Goal: Task Accomplishment & Management: Use online tool/utility

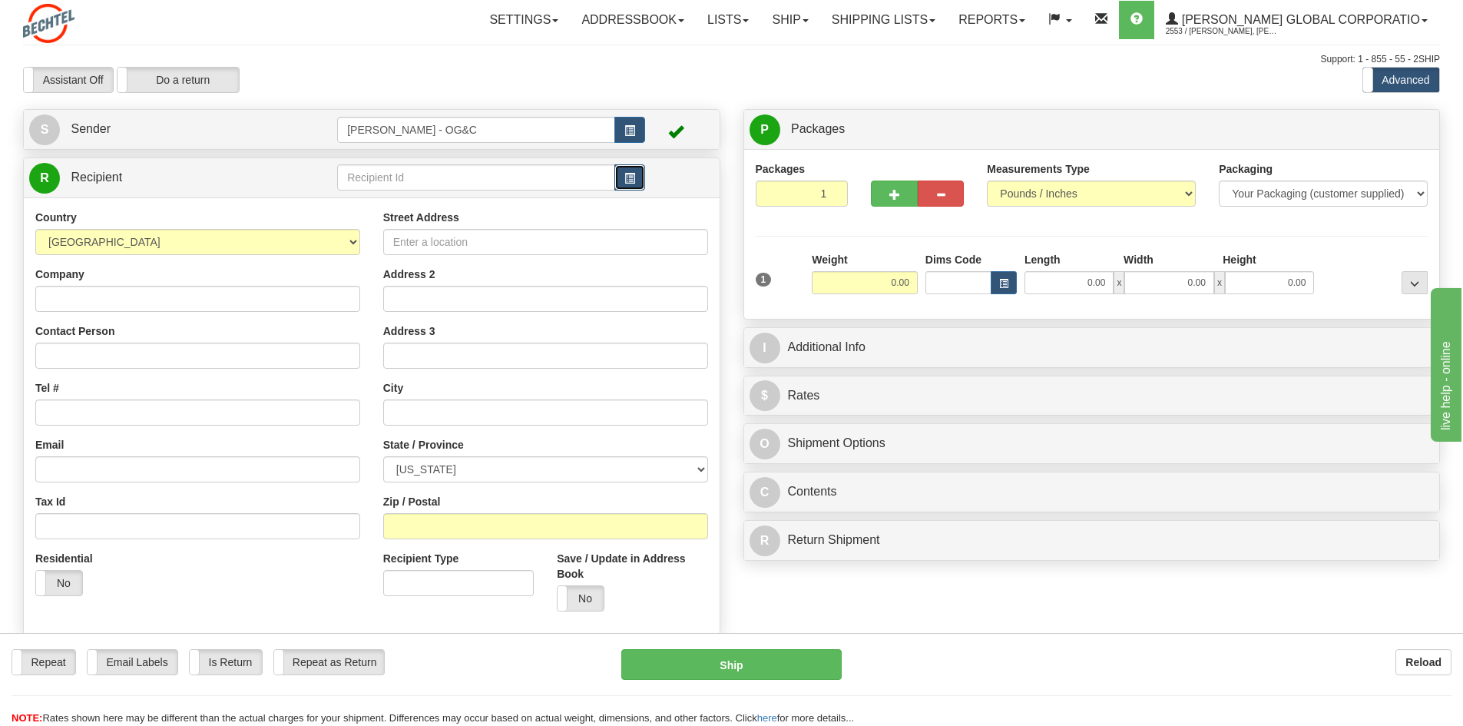
click at [630, 170] on button "button" at bounding box center [630, 177] width 31 height 26
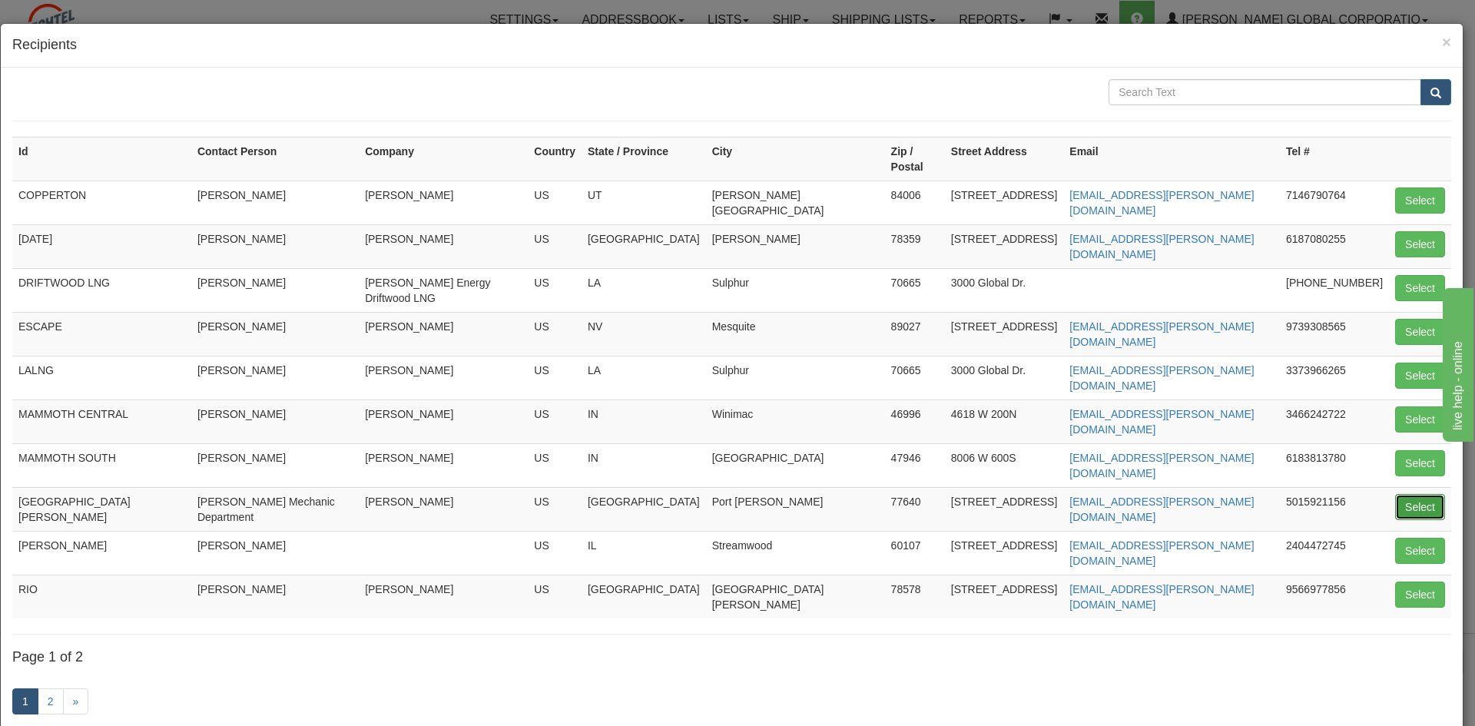
click at [1395, 494] on button "Select" at bounding box center [1420, 507] width 50 height 26
type input "[GEOGRAPHIC_DATA][PERSON_NAME]"
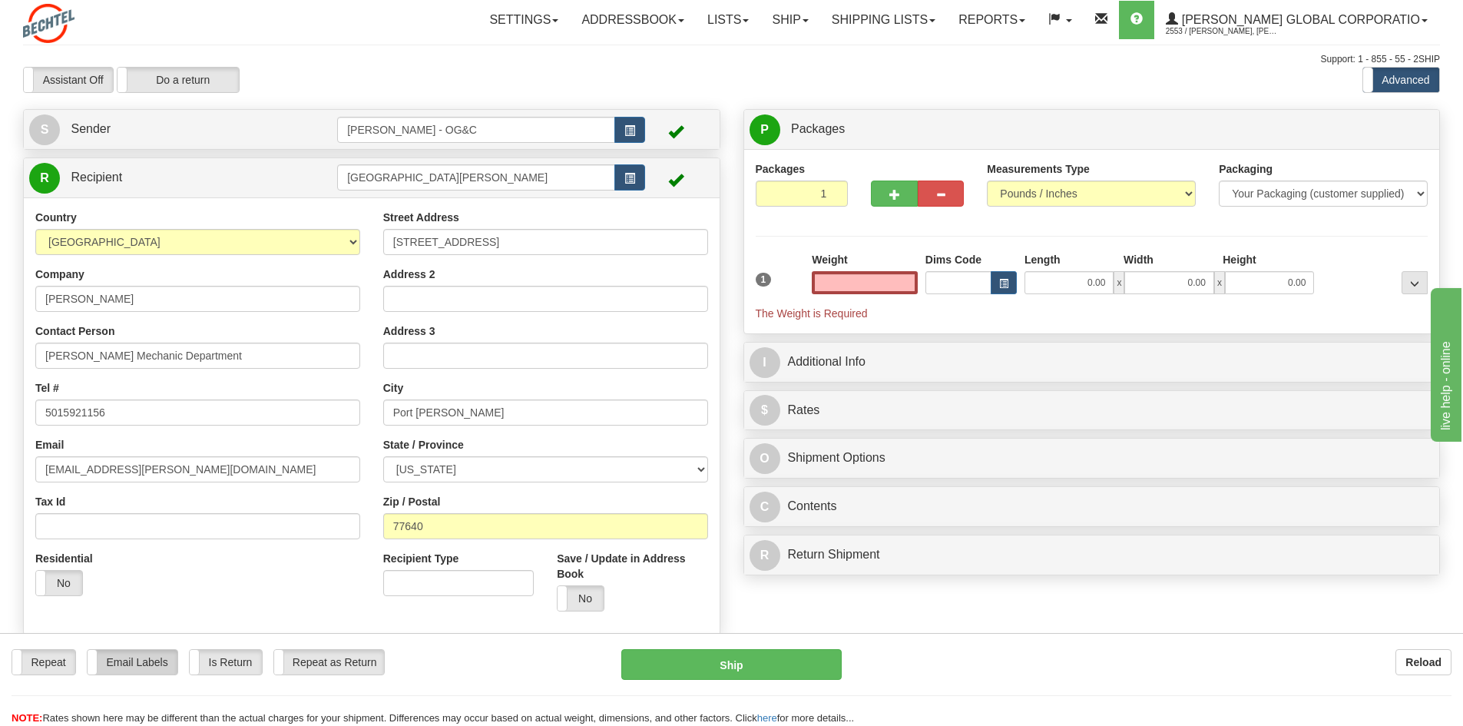
type input "0.00"
click at [142, 668] on label "Email Labels" at bounding box center [133, 662] width 90 height 25
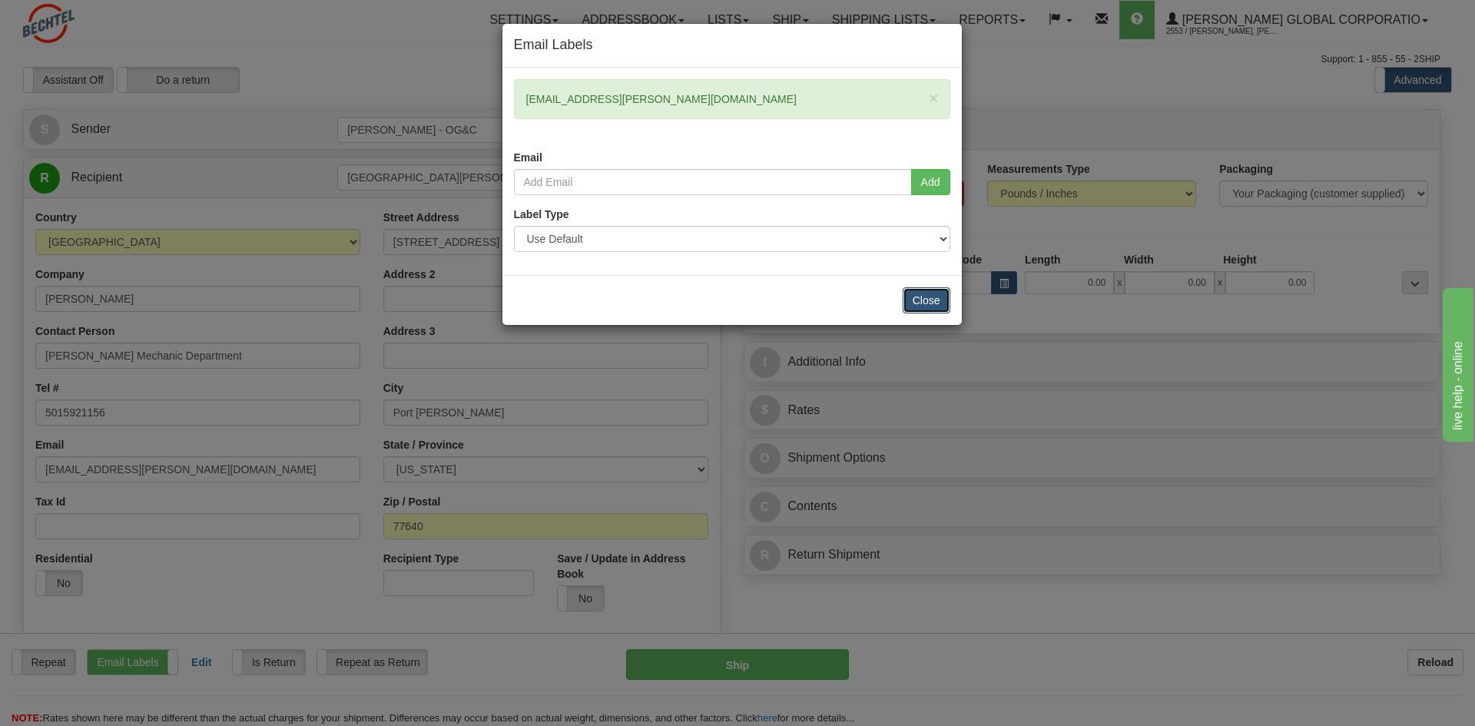
click at [933, 299] on button "Close" at bounding box center [927, 300] width 48 height 26
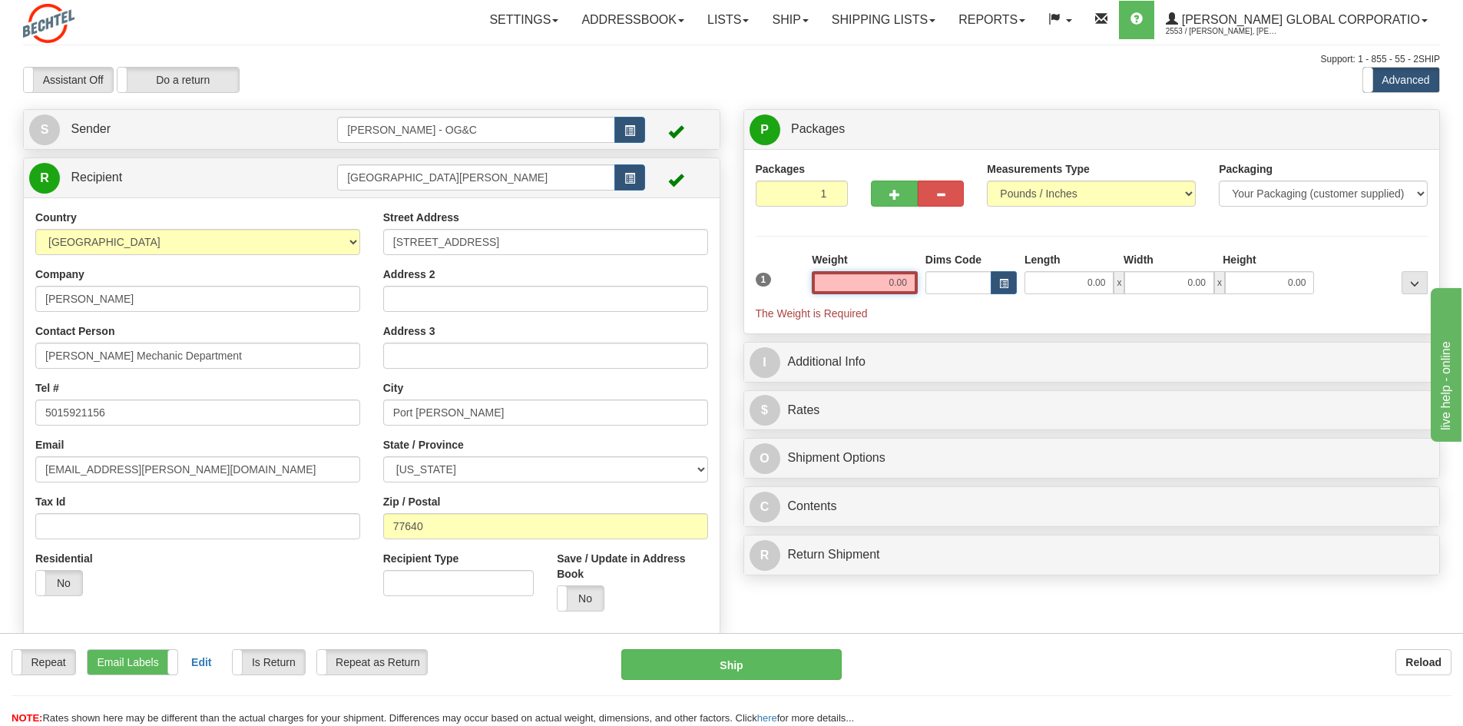
click at [872, 278] on input "0.00" at bounding box center [865, 282] width 106 height 23
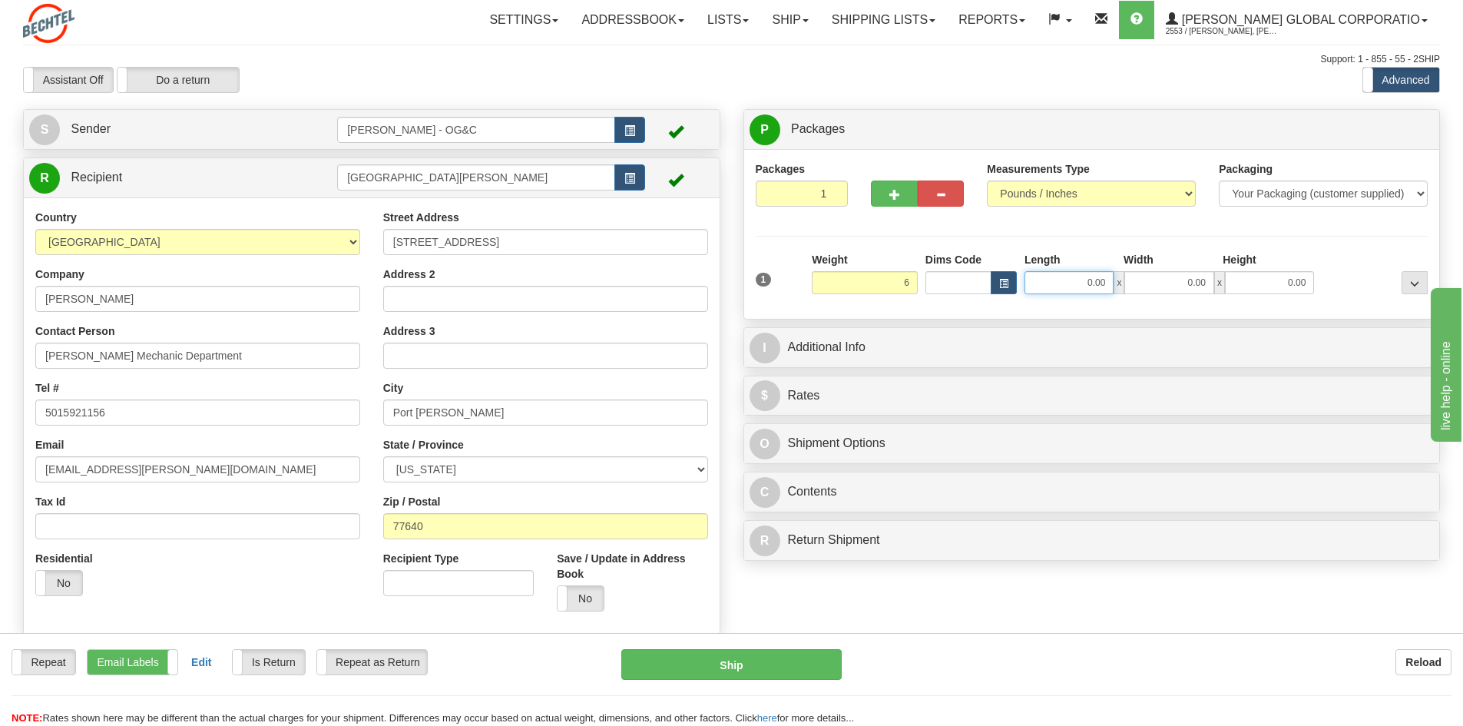
type input "6.00"
click at [1069, 280] on input "0.00" at bounding box center [1069, 282] width 89 height 23
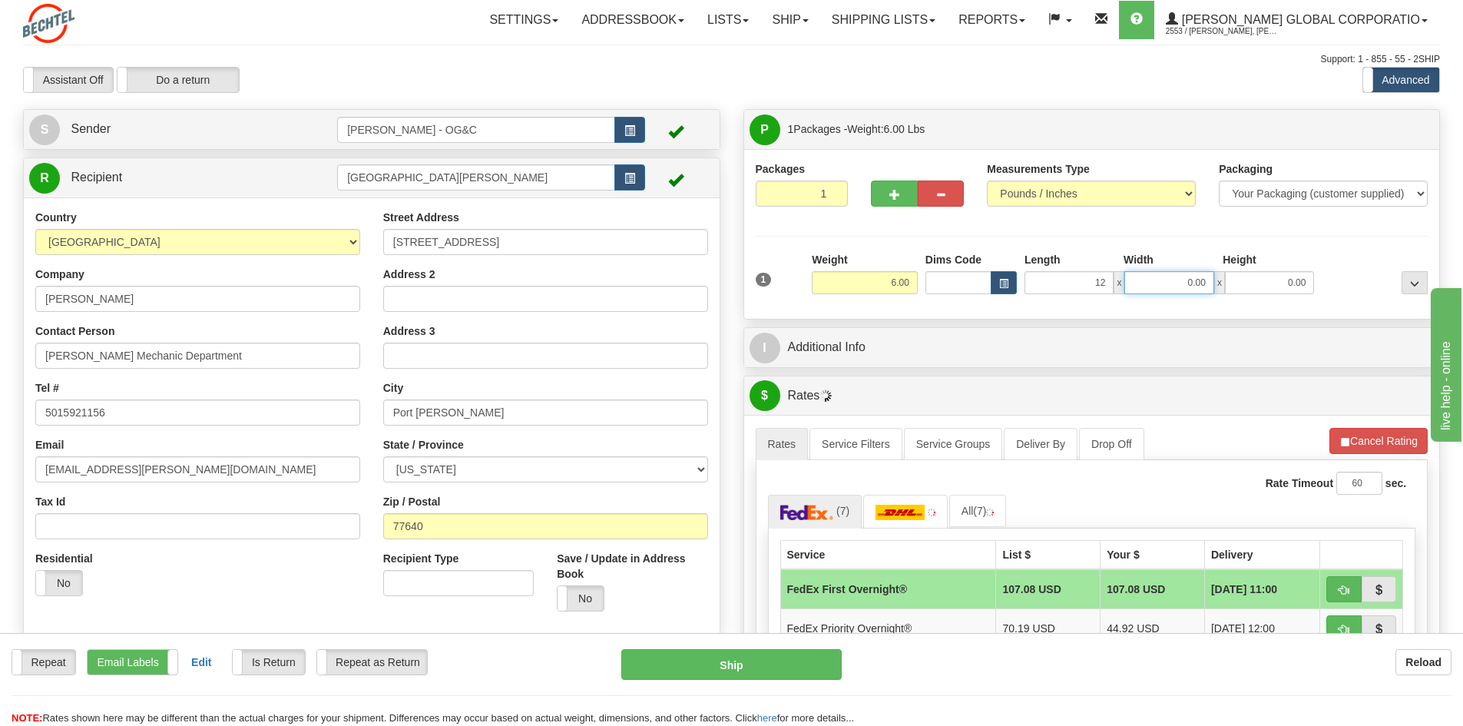
type input "12.00"
click at [1173, 280] on input "0.00" at bounding box center [1169, 282] width 89 height 23
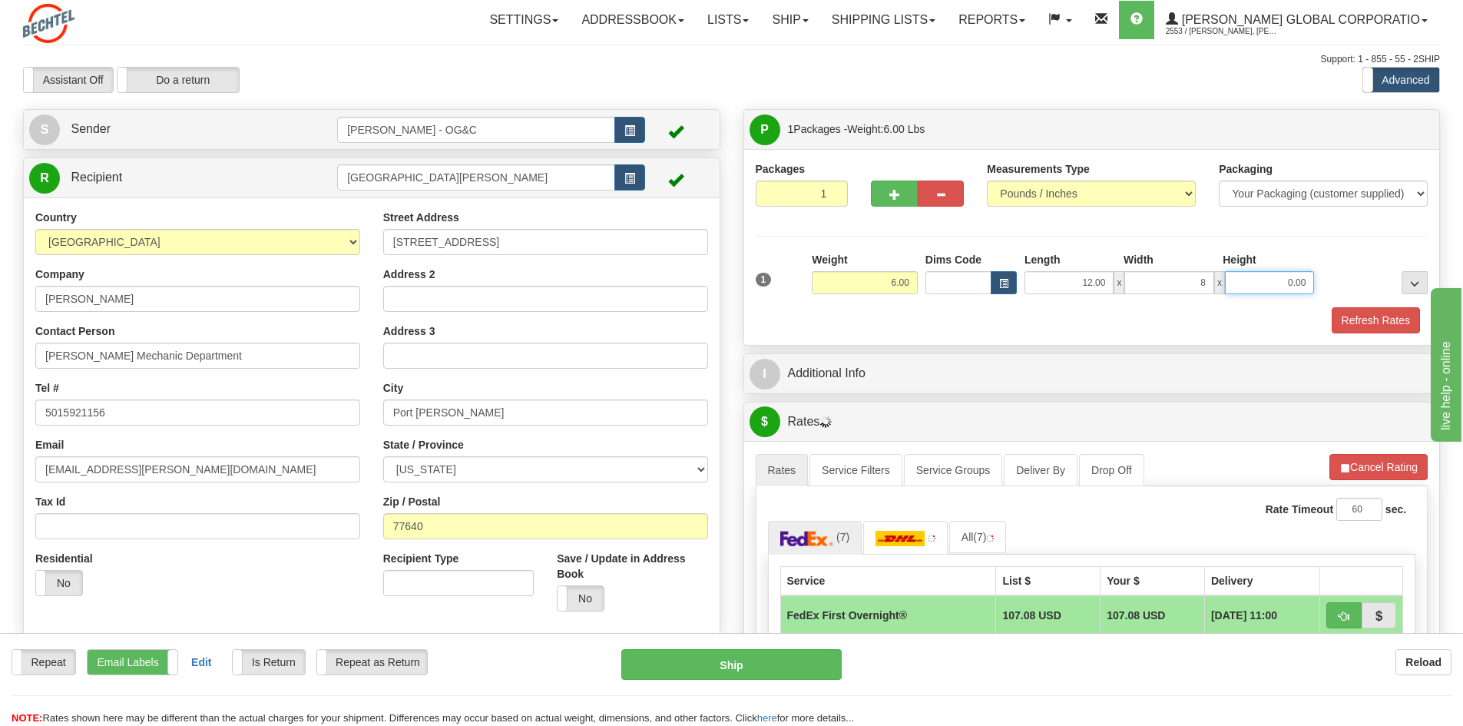
type input "8.00"
click at [1266, 283] on input "0.00" at bounding box center [1269, 282] width 89 height 23
type input "7"
type input "6.00"
click at [1351, 323] on button "Refresh Rates" at bounding box center [1376, 320] width 88 height 26
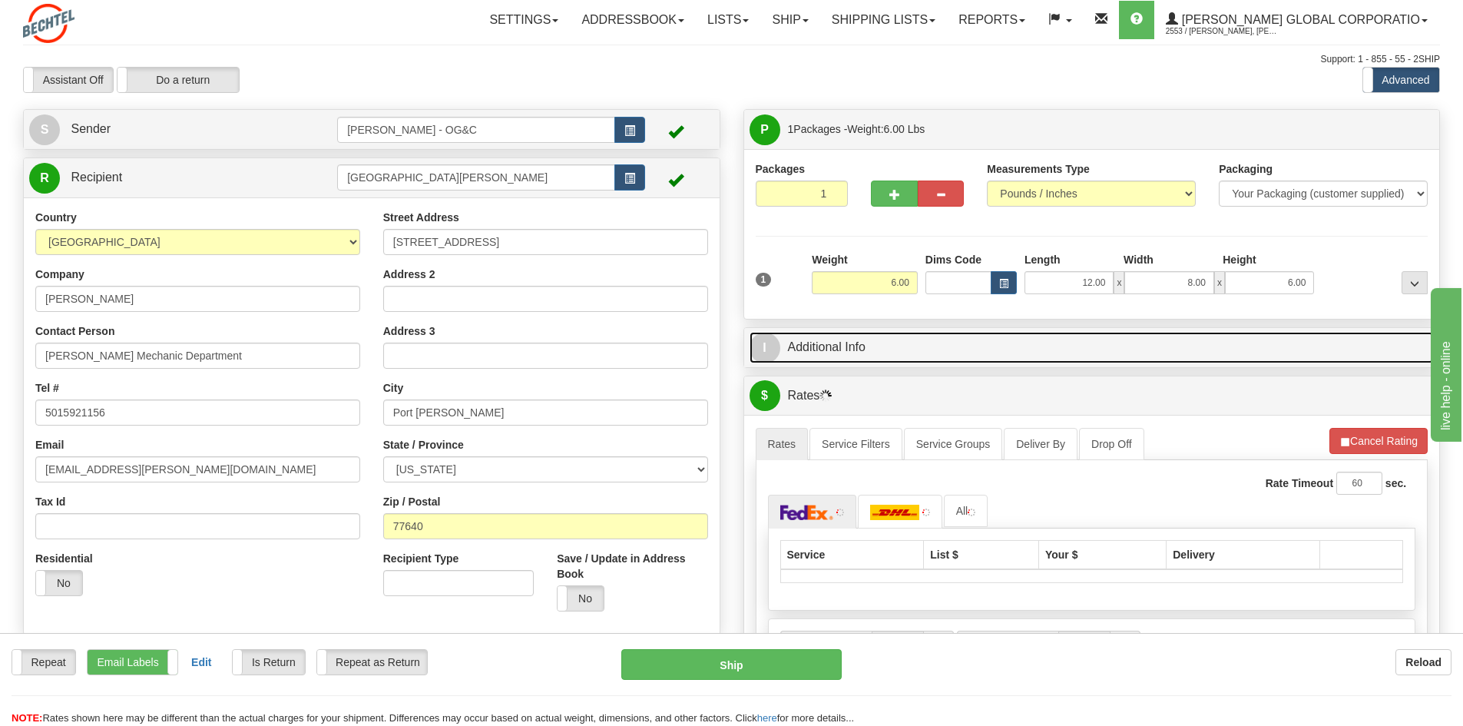
click at [887, 350] on link "I Additional Info" at bounding box center [1092, 347] width 685 height 31
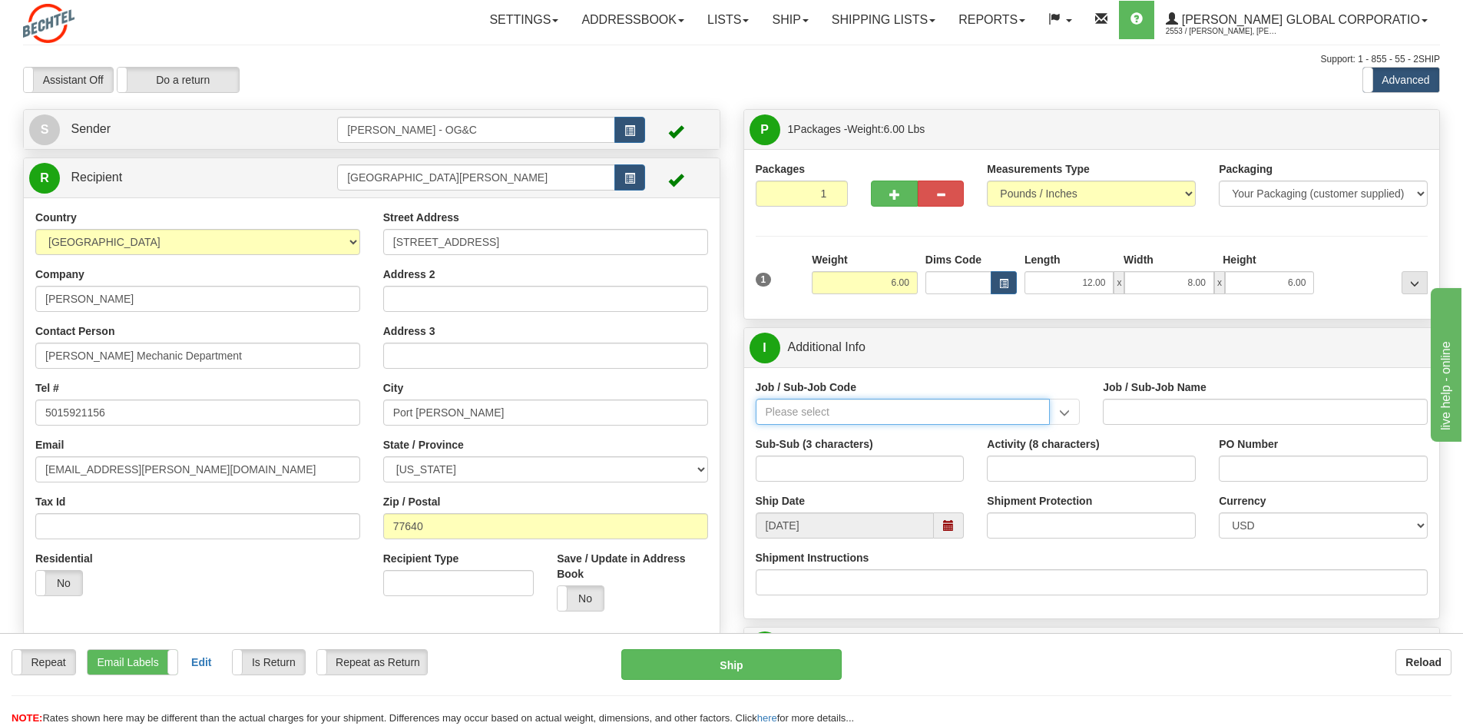
click at [833, 410] on input "Job / Sub-Job Code" at bounding box center [903, 412] width 295 height 26
click at [873, 429] on div "86711-YEU" at bounding box center [900, 435] width 280 height 17
type input "86711-YEU"
type input "BEO - CONSTRUCTION EQUIPMENT - US INVENTORY/FLEET"
type input "86711-YEU"
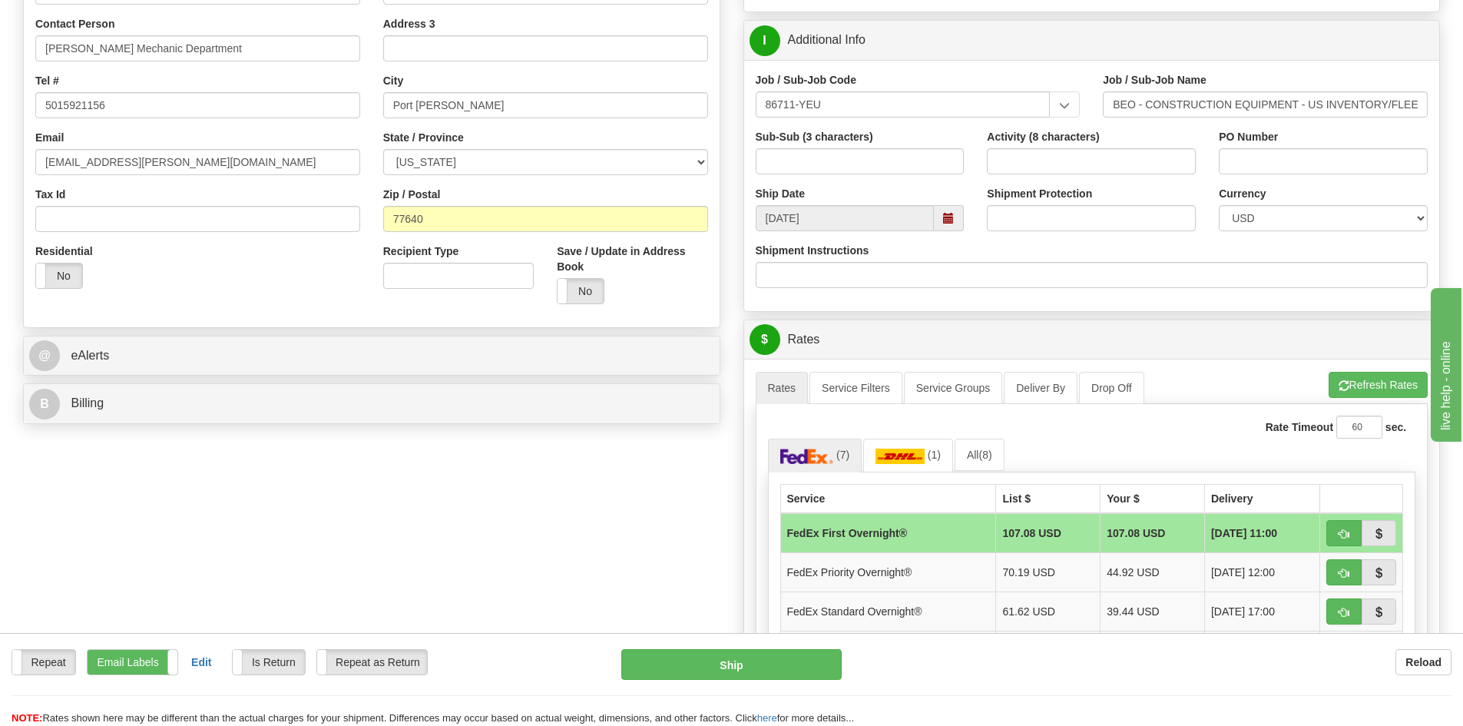
scroll to position [538, 0]
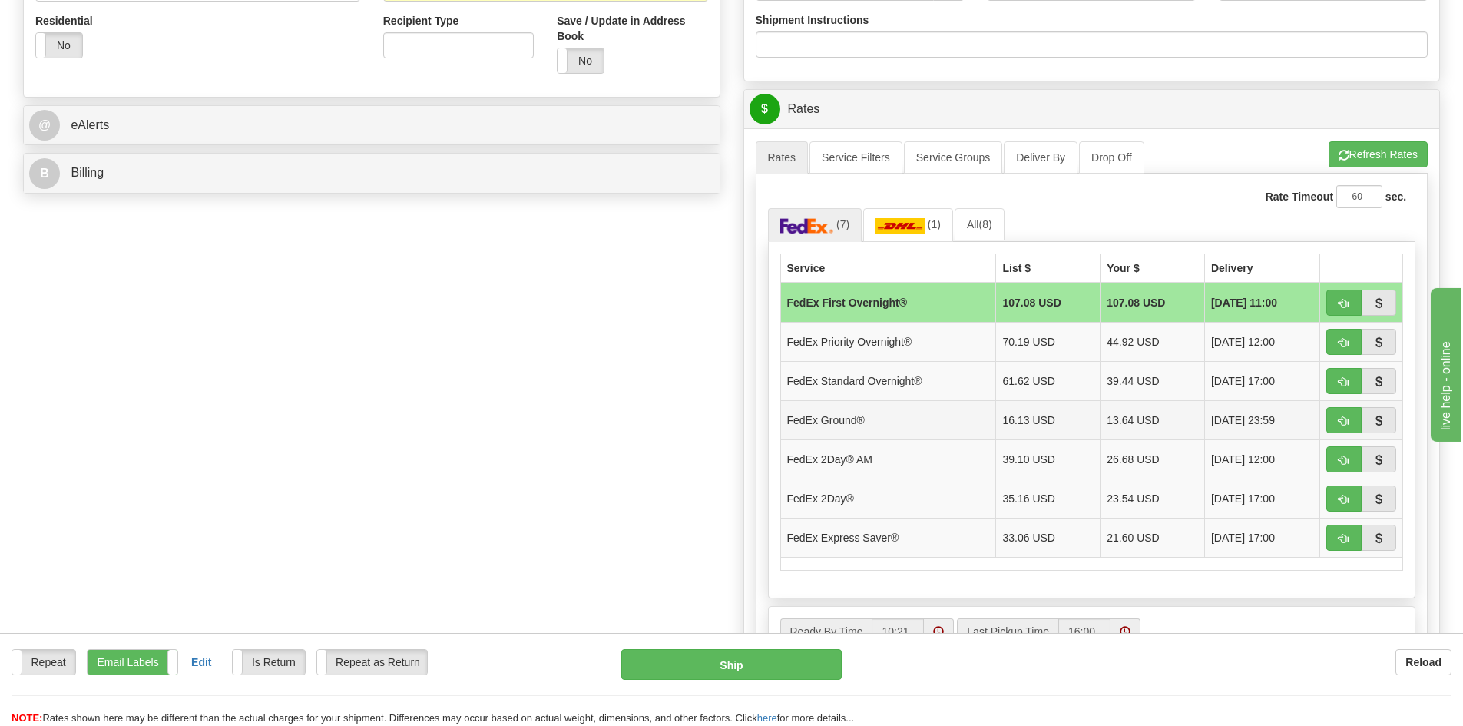
click at [863, 428] on td "FedEx Ground®" at bounding box center [888, 419] width 216 height 39
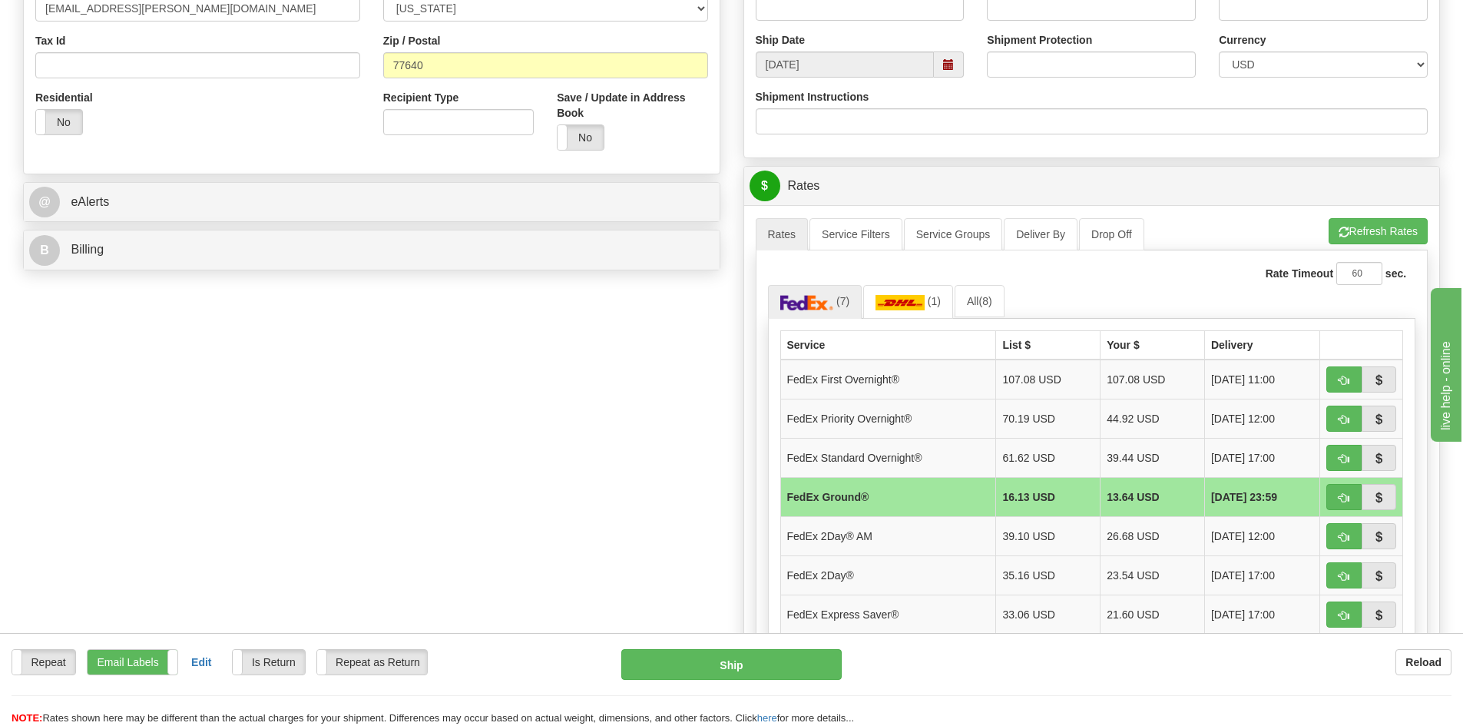
scroll to position [230, 0]
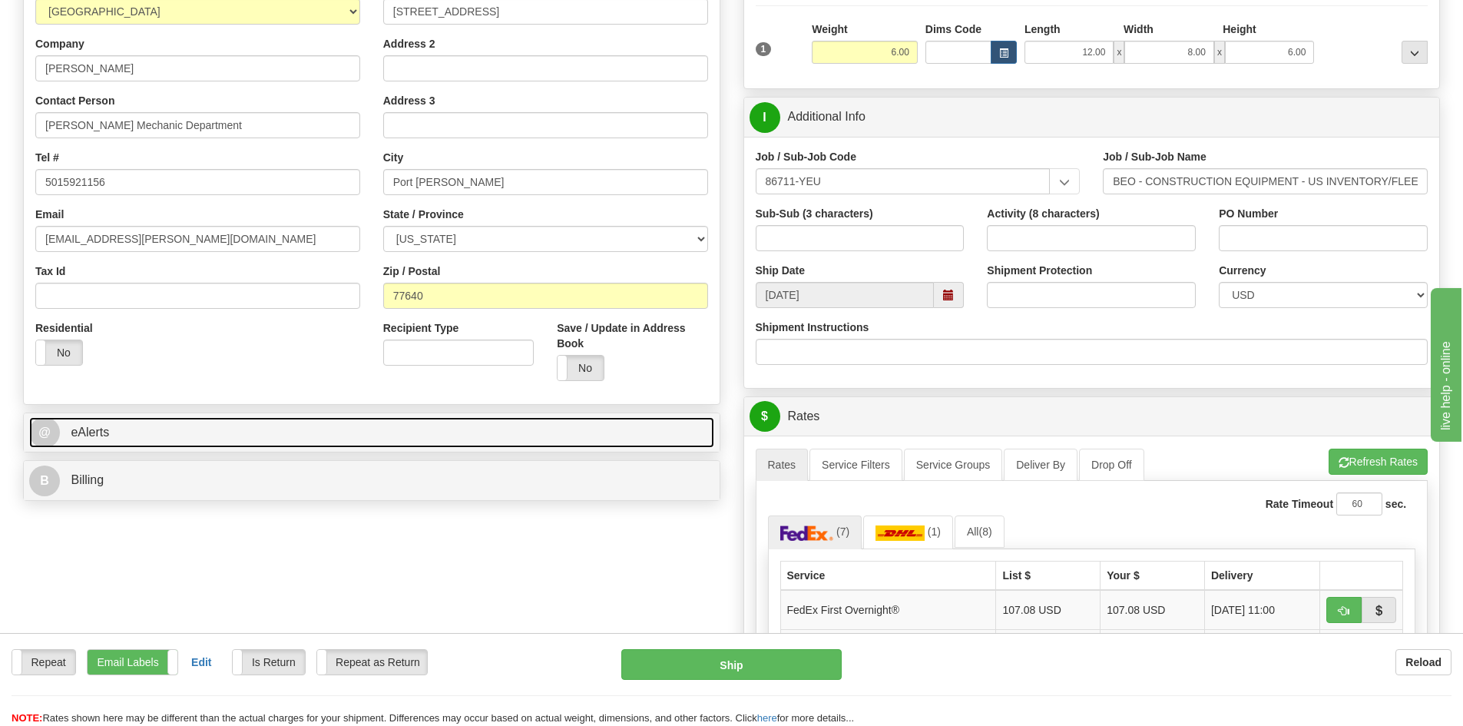
click at [188, 436] on link "@ eAlerts" at bounding box center [371, 432] width 685 height 31
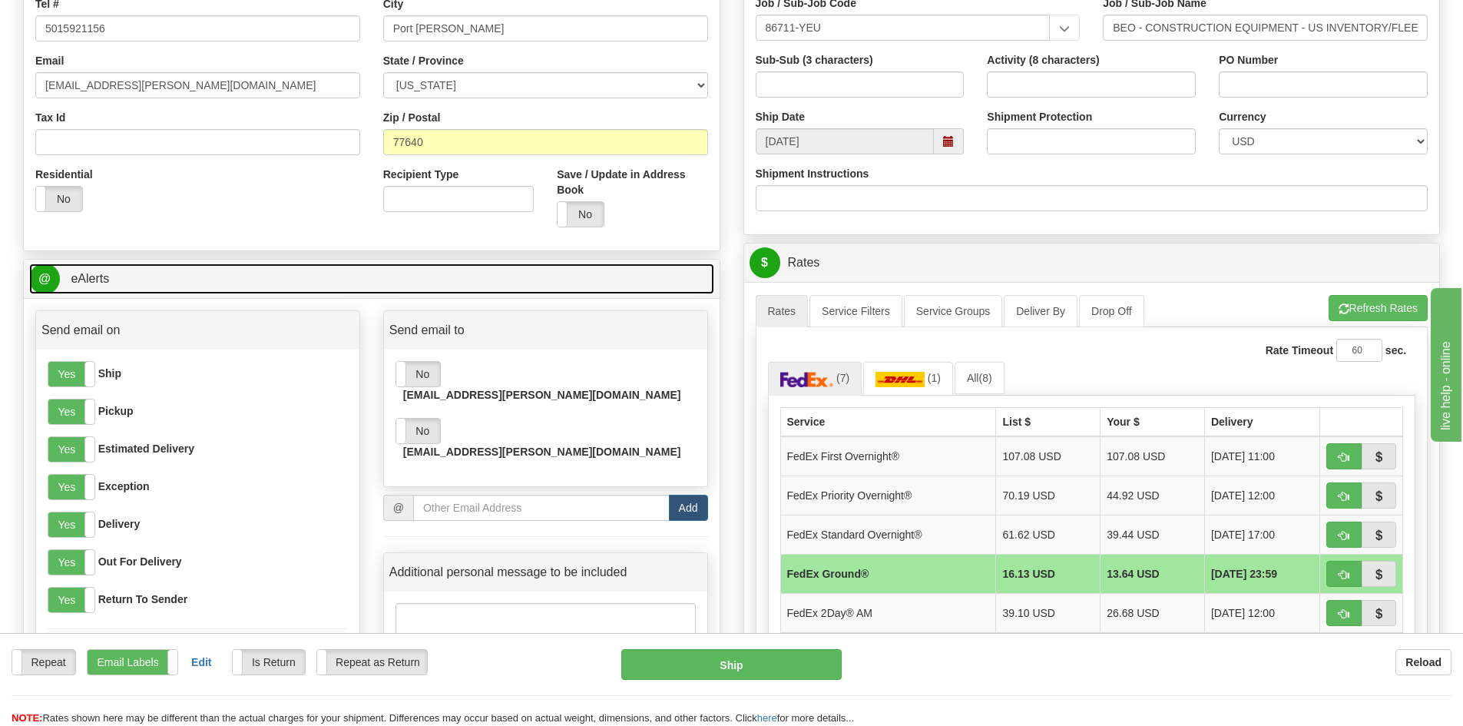
scroll to position [538, 0]
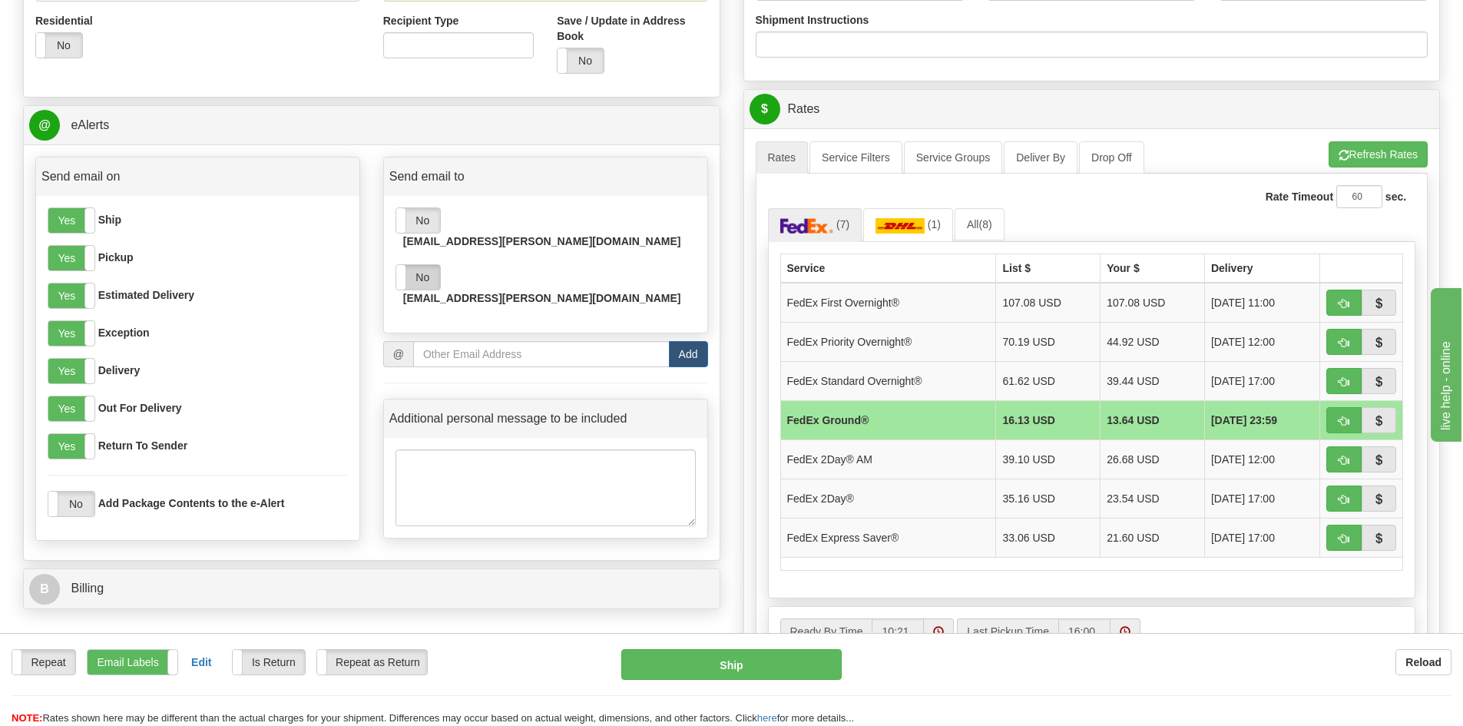
click at [413, 265] on label "No" at bounding box center [418, 277] width 44 height 25
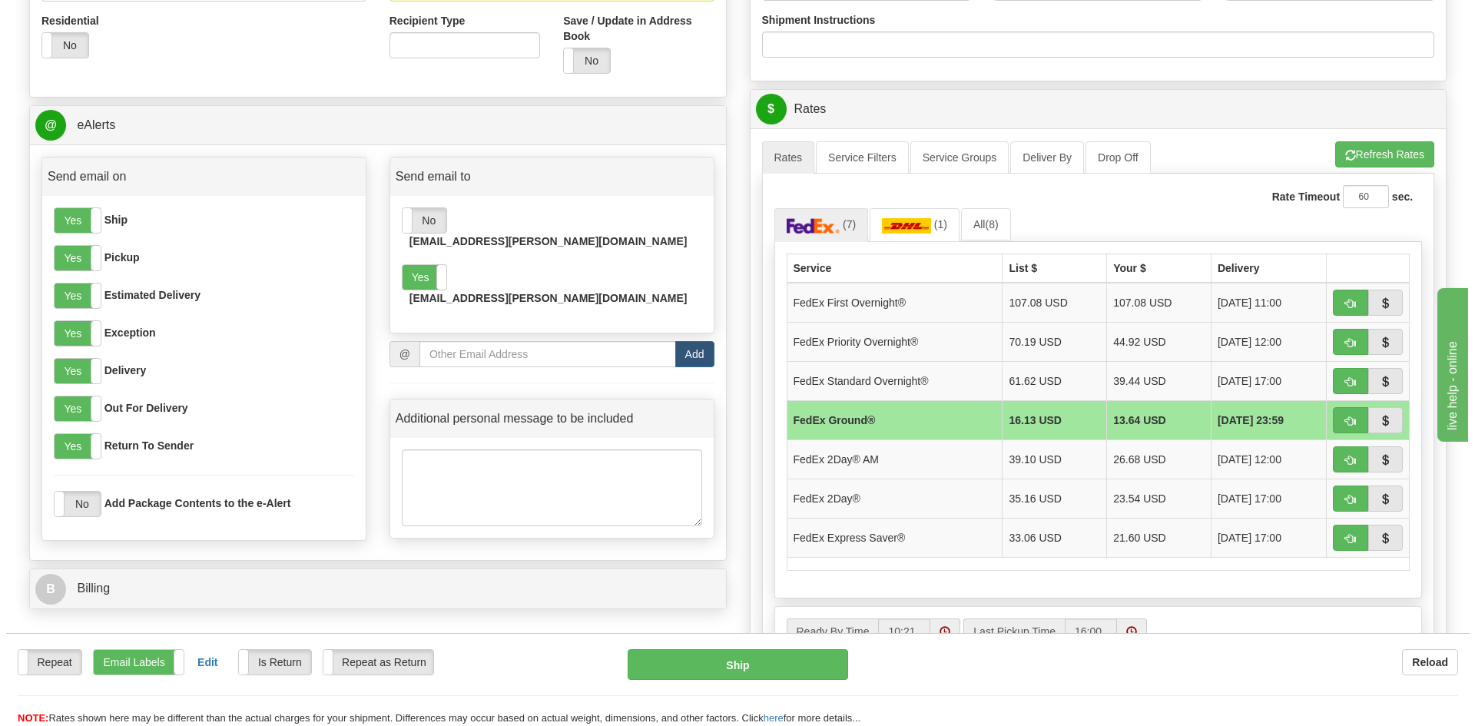
scroll to position [845, 0]
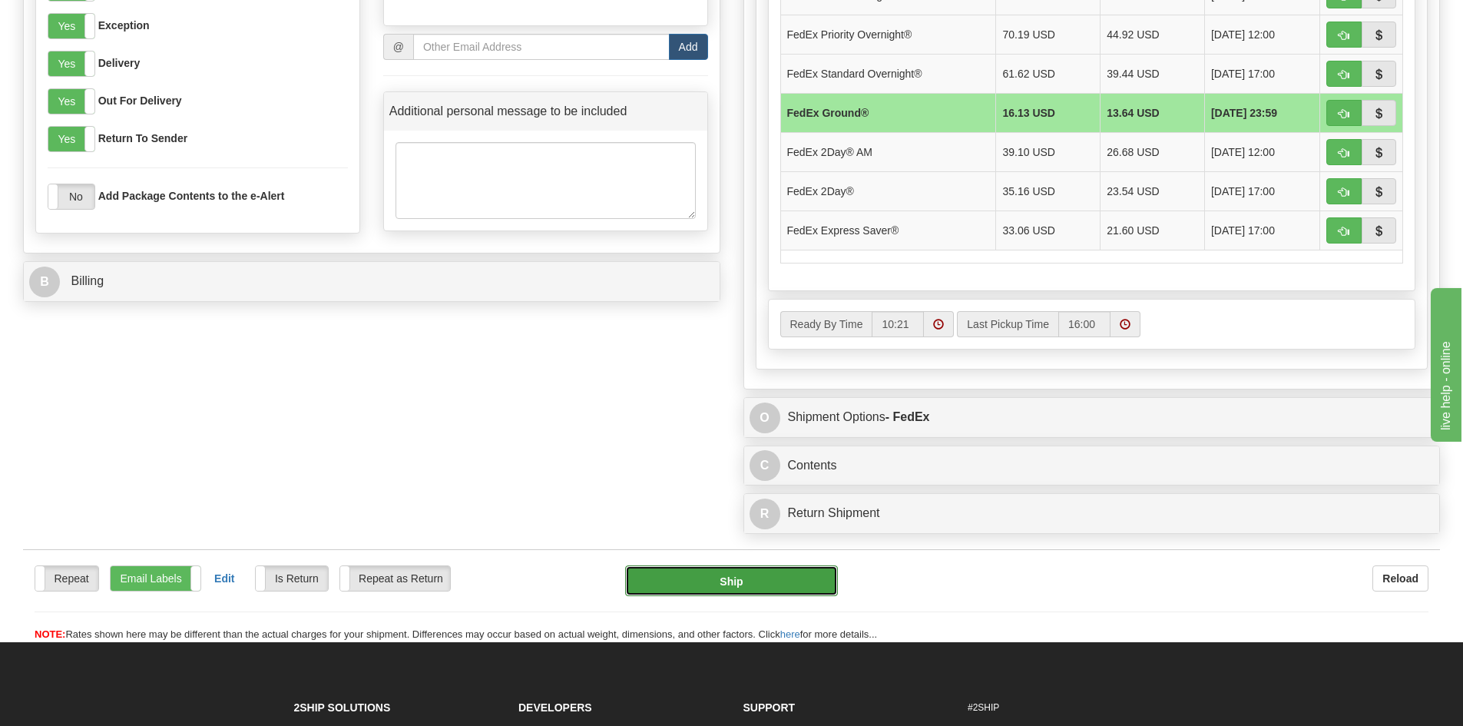
click at [721, 572] on button "Ship" at bounding box center [731, 580] width 213 height 31
type input "92"
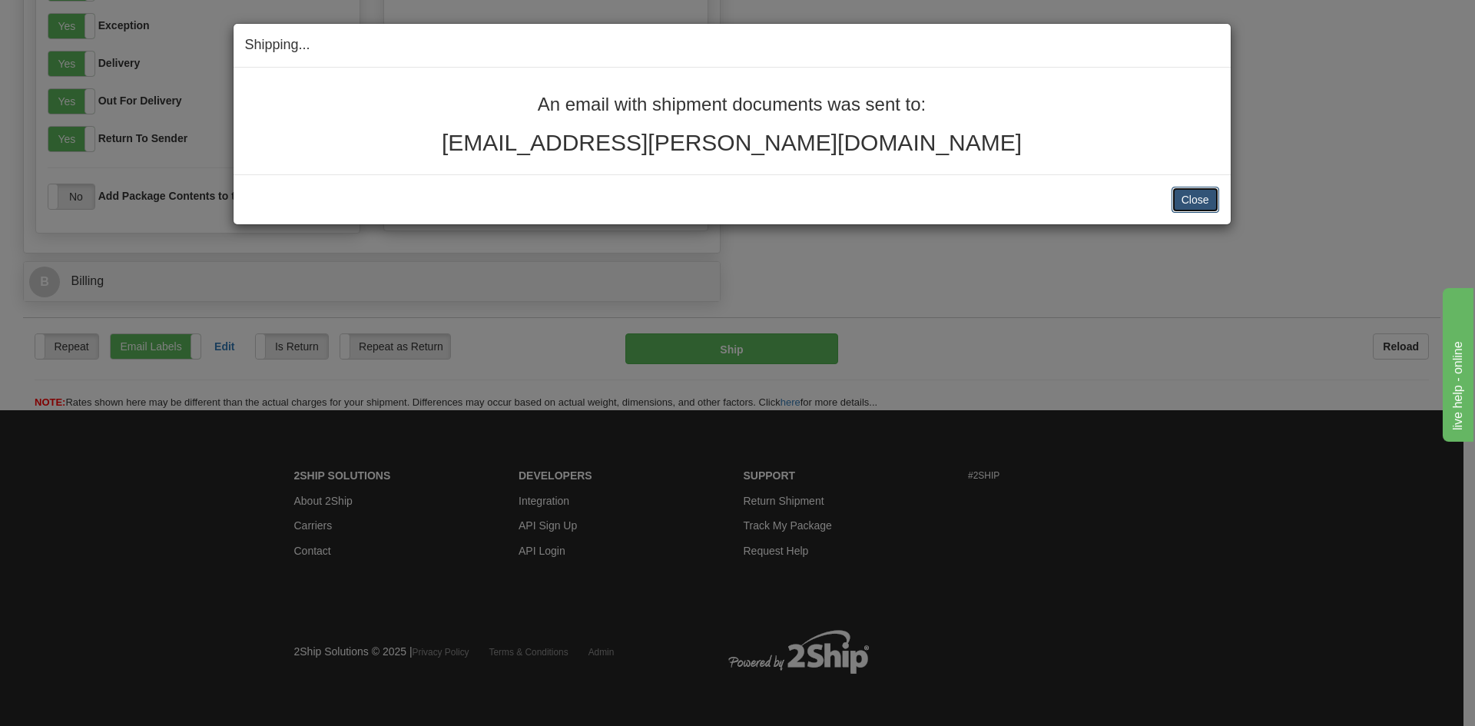
click at [1208, 194] on button "Close" at bounding box center [1196, 200] width 48 height 26
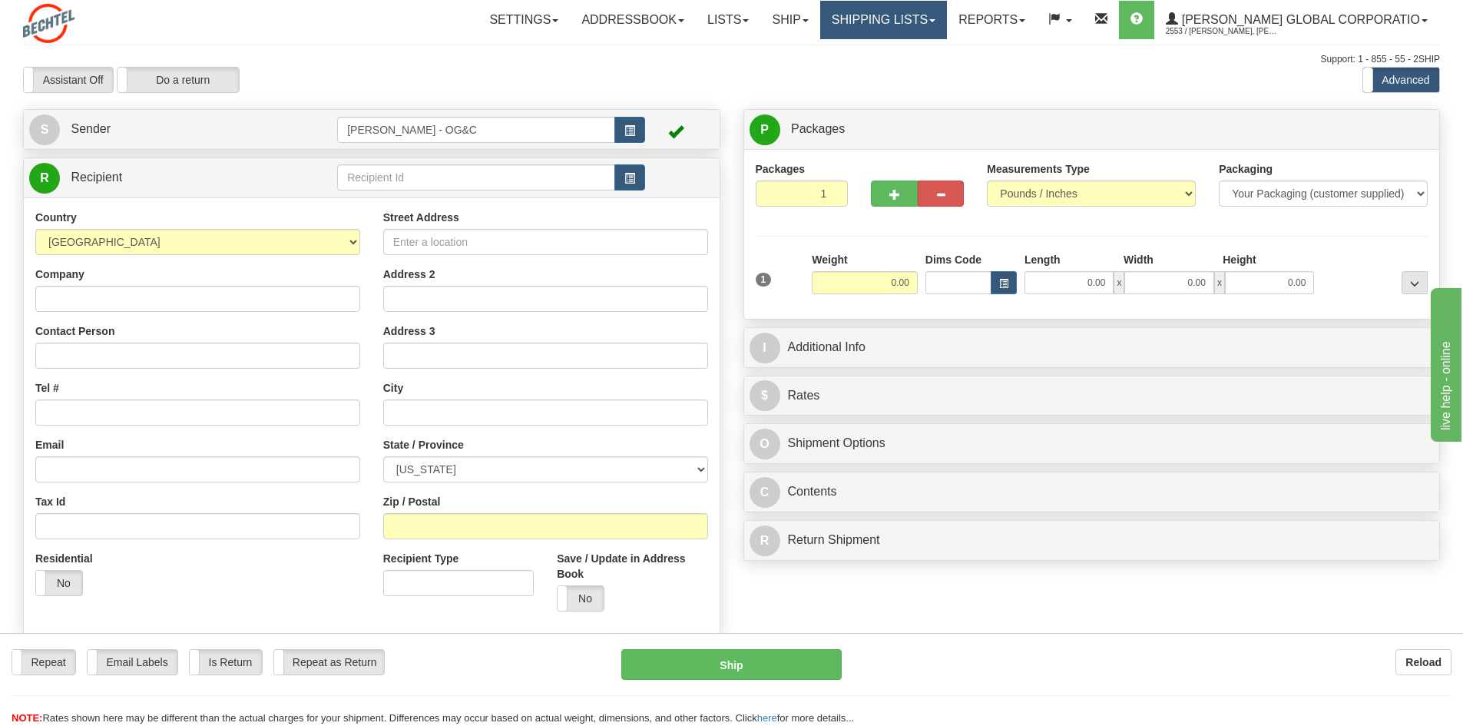
click at [924, 24] on div "Toggle navigation Settings Shipping Preferences Fields Preferences New" at bounding box center [731, 408] width 1463 height 817
click at [924, 24] on link "Shipping lists" at bounding box center [883, 20] width 127 height 38
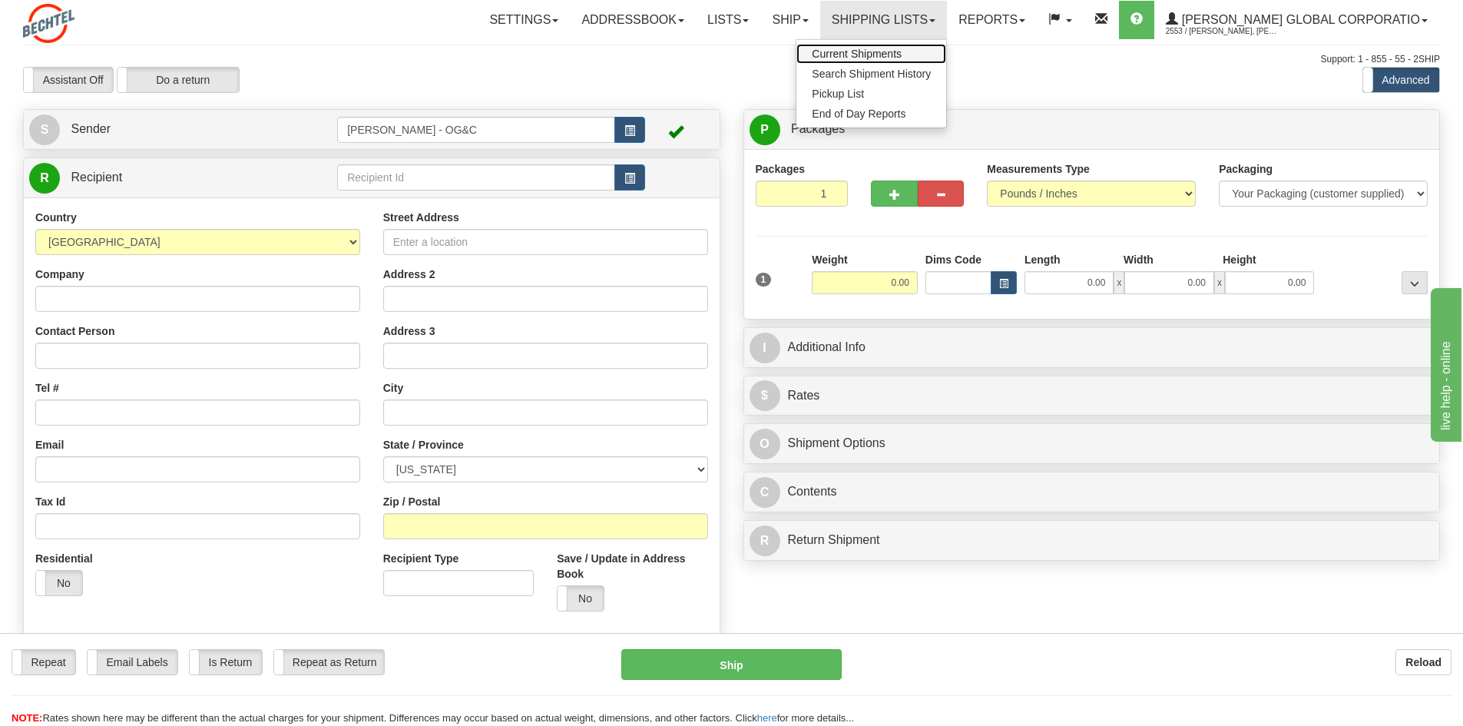
click at [900, 48] on span "Current Shipments" at bounding box center [857, 54] width 90 height 12
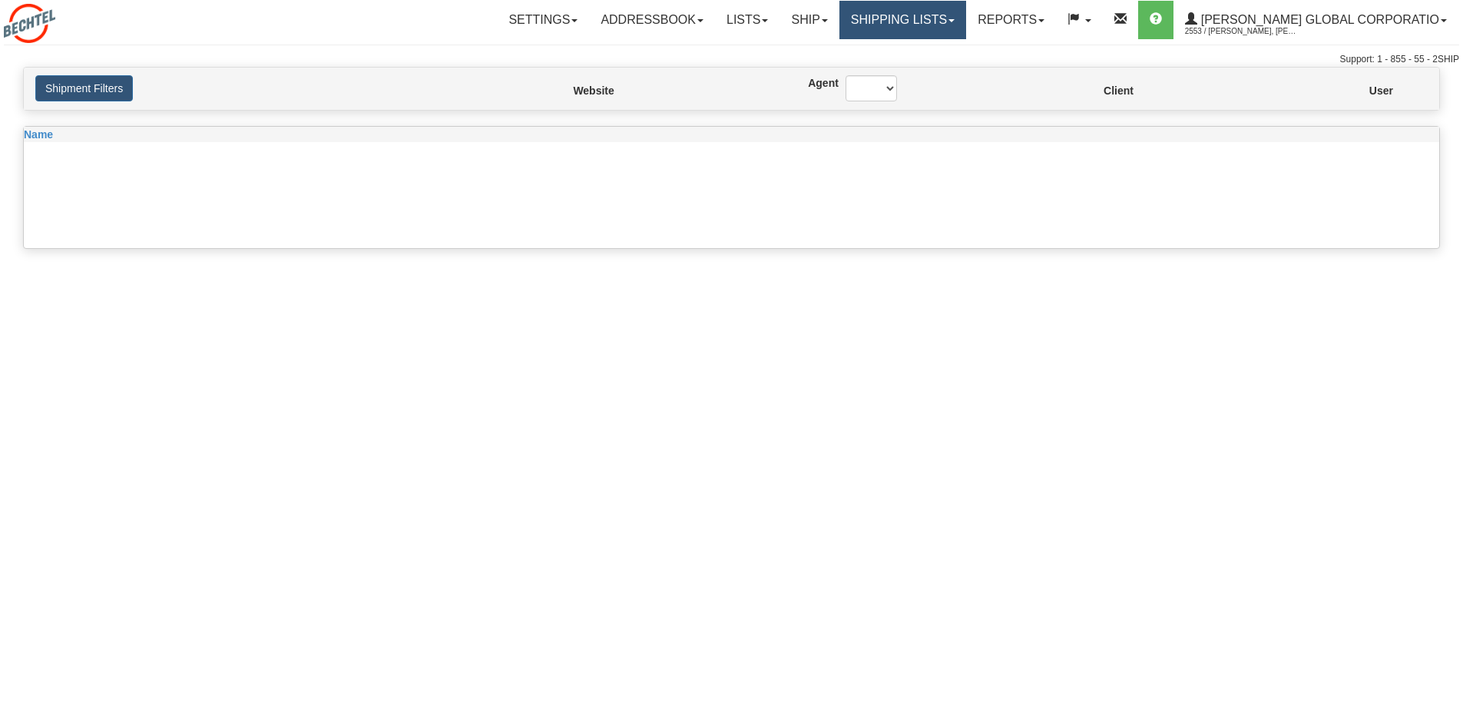
click at [945, 26] on link "Shipping lists" at bounding box center [903, 20] width 127 height 38
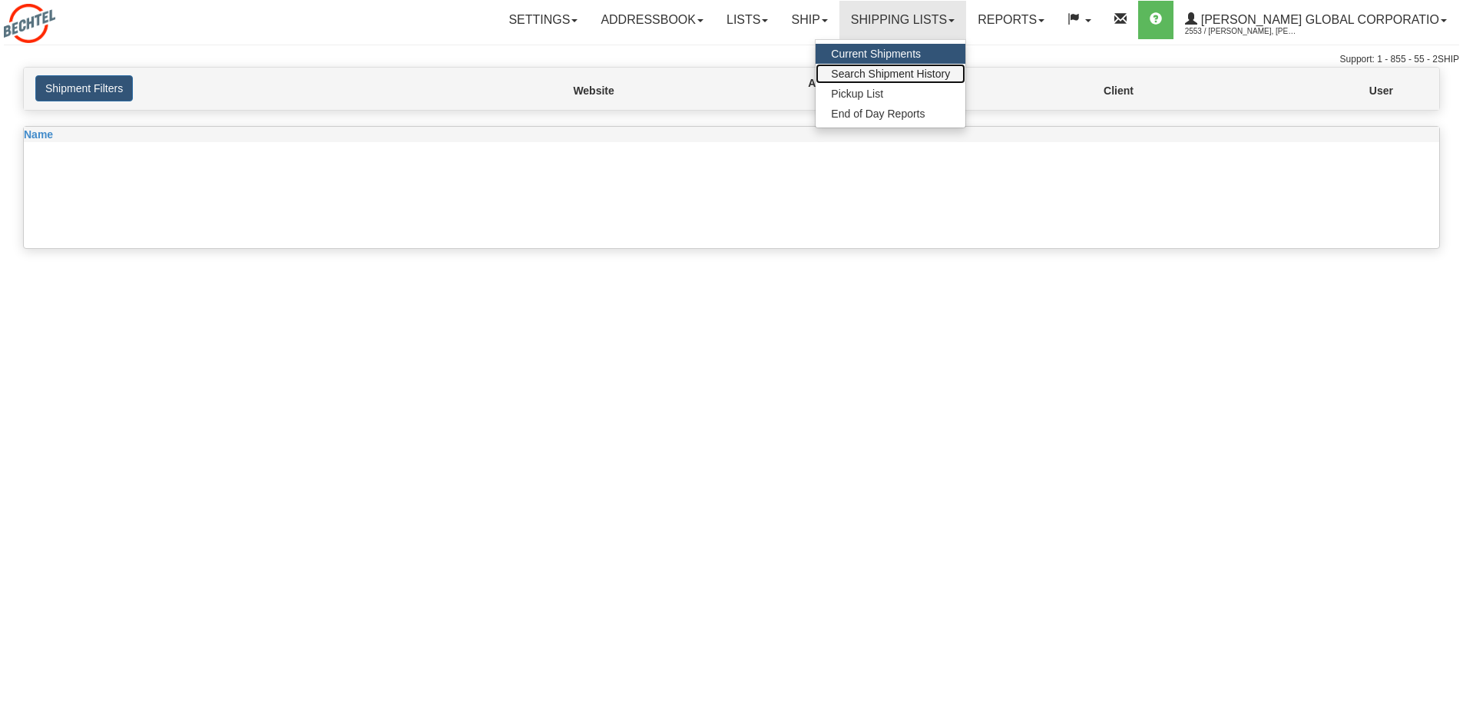
click at [940, 68] on span "Search Shipment History" at bounding box center [890, 74] width 119 height 12
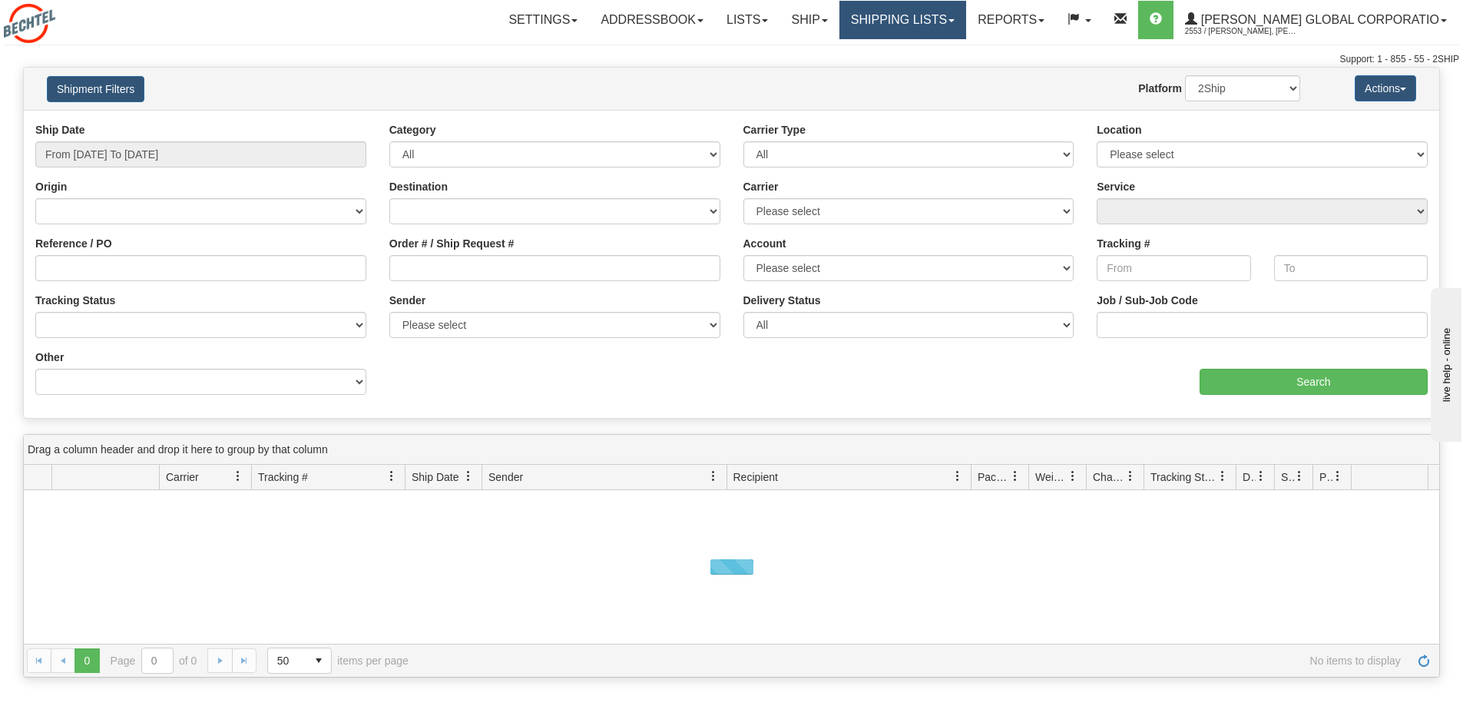
click at [959, 25] on link "Shipping lists" at bounding box center [903, 20] width 127 height 38
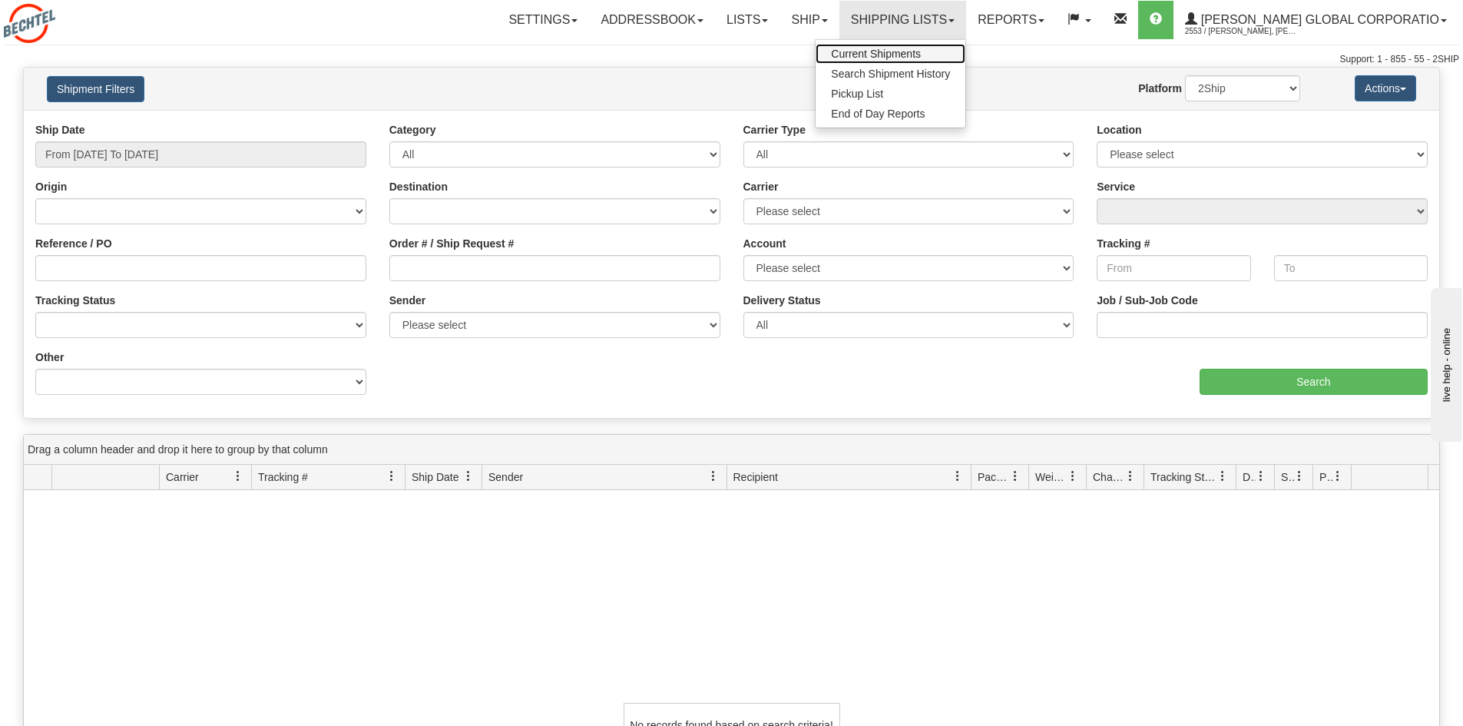
click at [919, 55] on span "Current Shipments" at bounding box center [876, 54] width 90 height 12
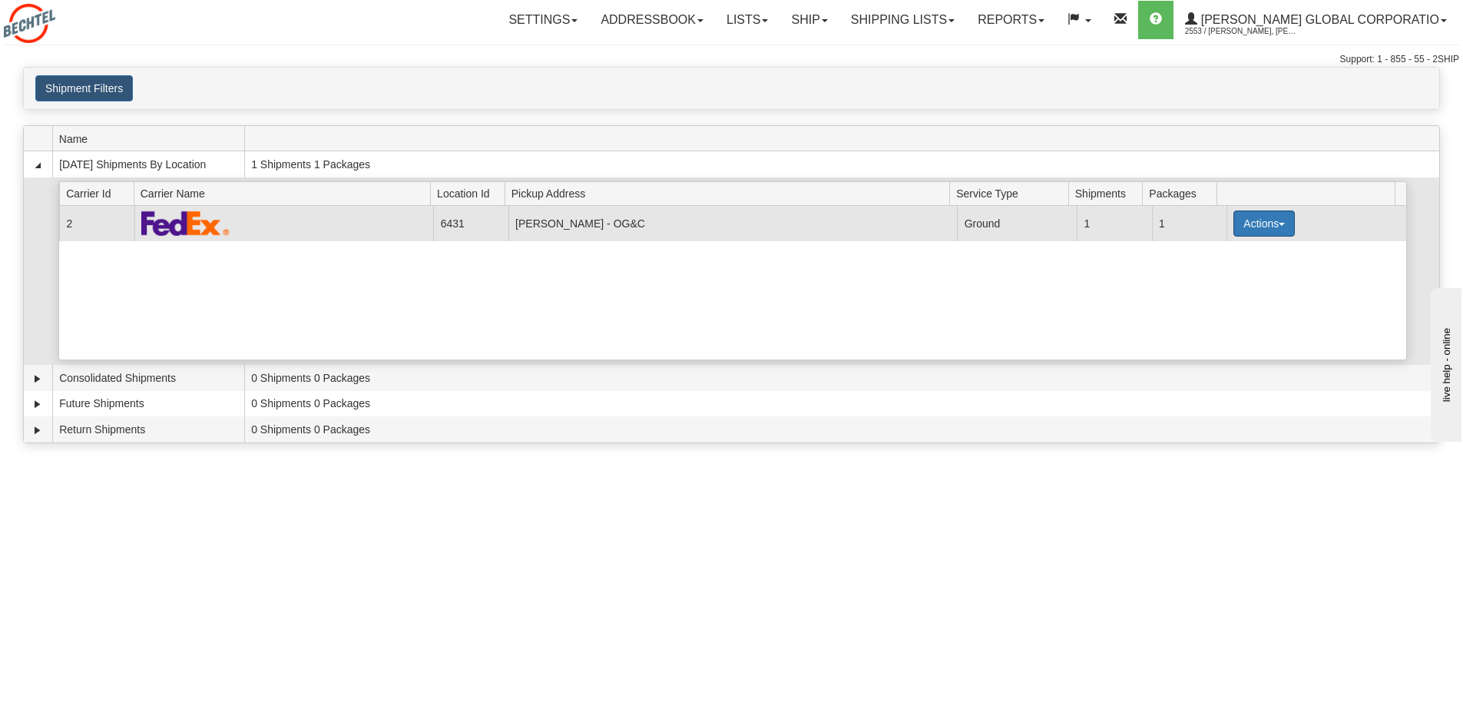
click at [1279, 223] on span "button" at bounding box center [1282, 224] width 6 height 3
click at [1216, 330] on span "Print" at bounding box center [1202, 331] width 31 height 11
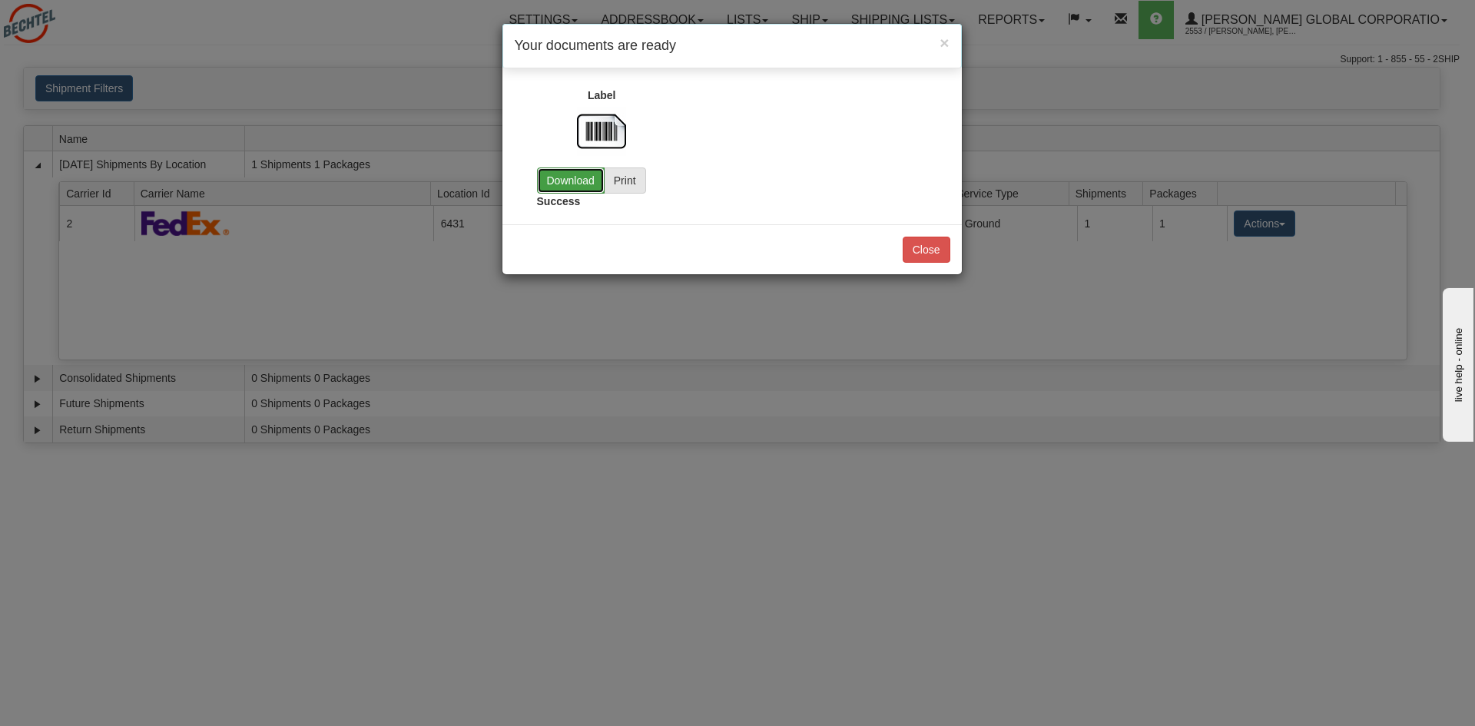
click at [552, 187] on link "Download" at bounding box center [571, 180] width 68 height 26
